Goal: Register for event/course

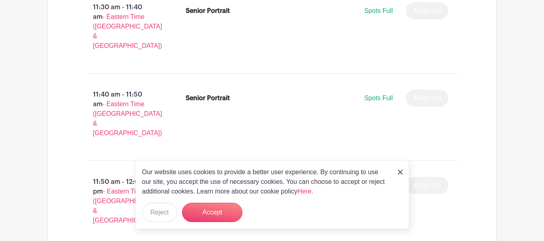
scroll to position [2012, 0]
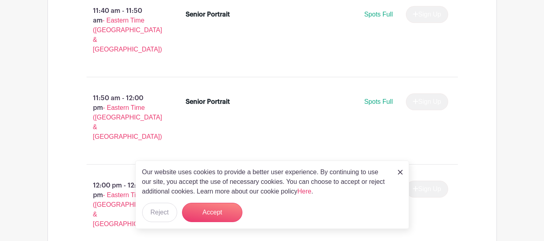
click at [399, 170] on img at bounding box center [400, 172] width 5 height 5
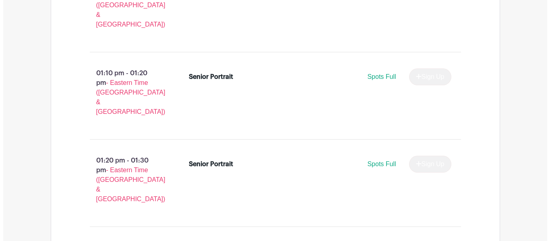
scroll to position [2879, 0]
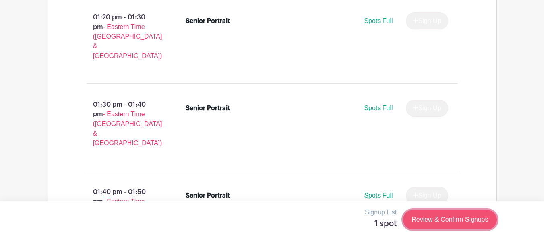
click at [448, 226] on link "Review & Confirm Signups" at bounding box center [449, 219] width 93 height 19
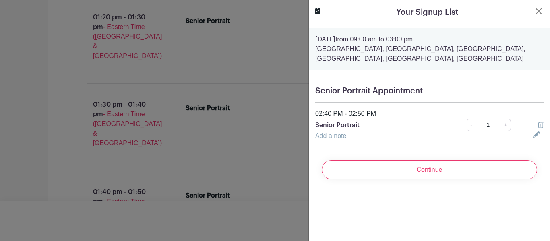
click at [469, 175] on input "Continue" at bounding box center [429, 169] width 215 height 19
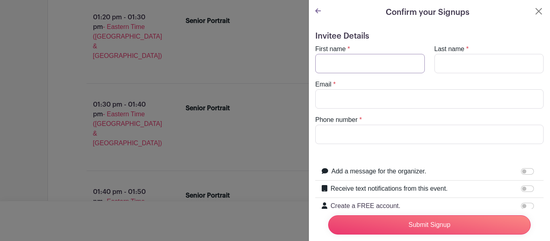
click at [394, 62] on input "First name" at bounding box center [369, 63] width 109 height 19
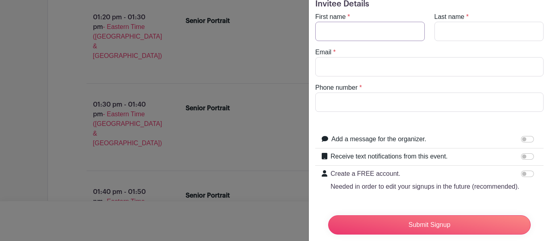
scroll to position [0, 0]
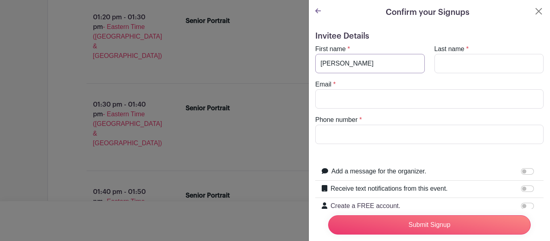
type input "[PERSON_NAME]"
type input "L"
type input "Kapetanakos"
paste input "[EMAIL_ADDRESS][DOMAIN_NAME]"
type input "[EMAIL_ADDRESS][DOMAIN_NAME]"
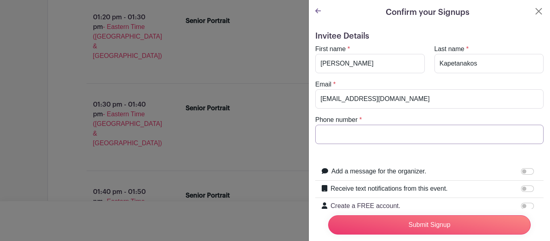
click at [355, 134] on input "Phone number" at bounding box center [429, 134] width 228 height 19
type input "8643637332"
click at [534, 9] on button "Close" at bounding box center [539, 11] width 10 height 10
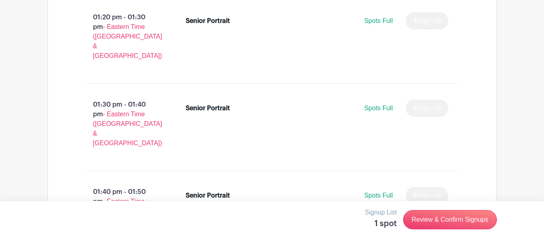
scroll to position [2799, 0]
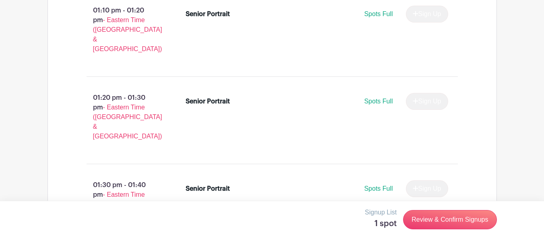
drag, startPoint x: 436, startPoint y: 137, endPoint x: 301, endPoint y: 30, distance: 172.5
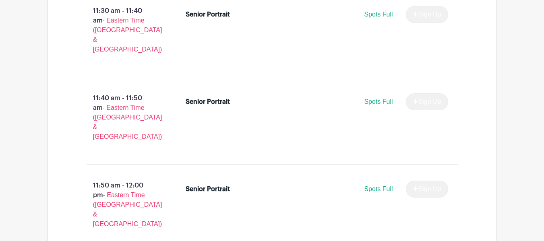
scroll to position [1792, 0]
